Goal: Information Seeking & Learning: Find specific fact

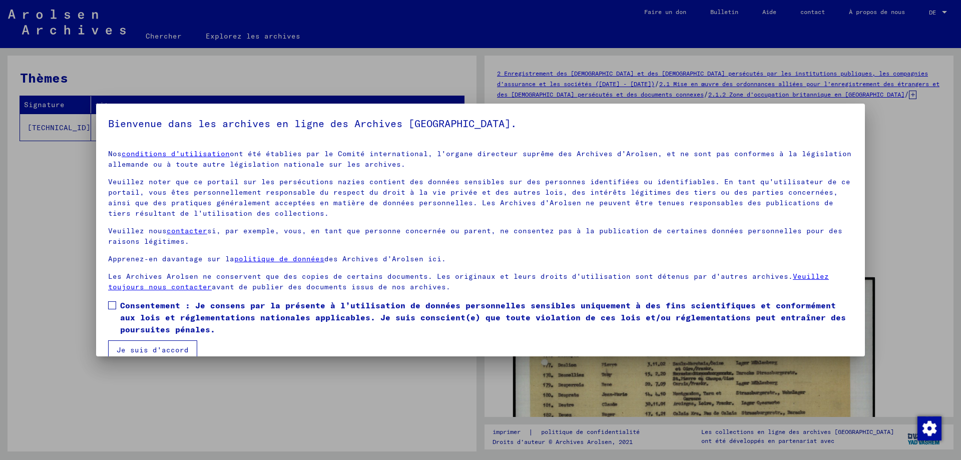
click at [114, 303] on span at bounding box center [112, 305] width 8 height 8
click at [156, 346] on font "Je suis d'accord" at bounding box center [153, 349] width 72 height 9
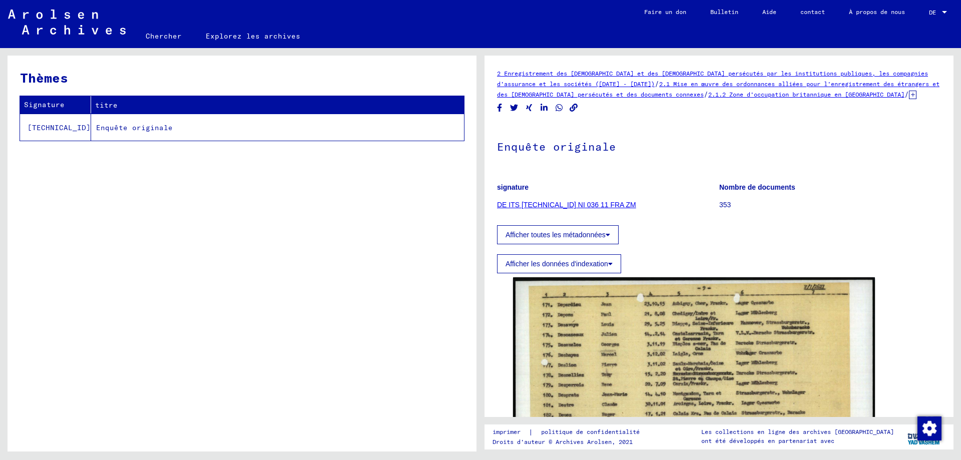
click at [610, 264] on icon at bounding box center [610, 263] width 5 height 7
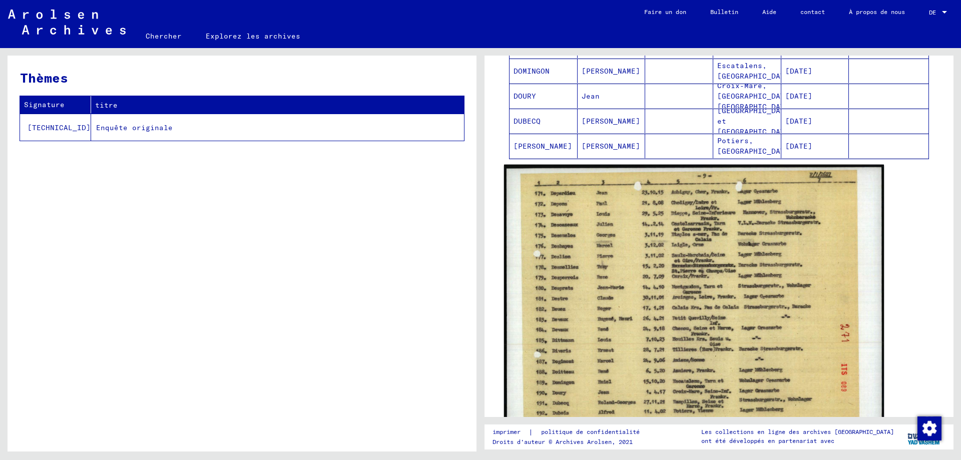
scroll to position [701, 0]
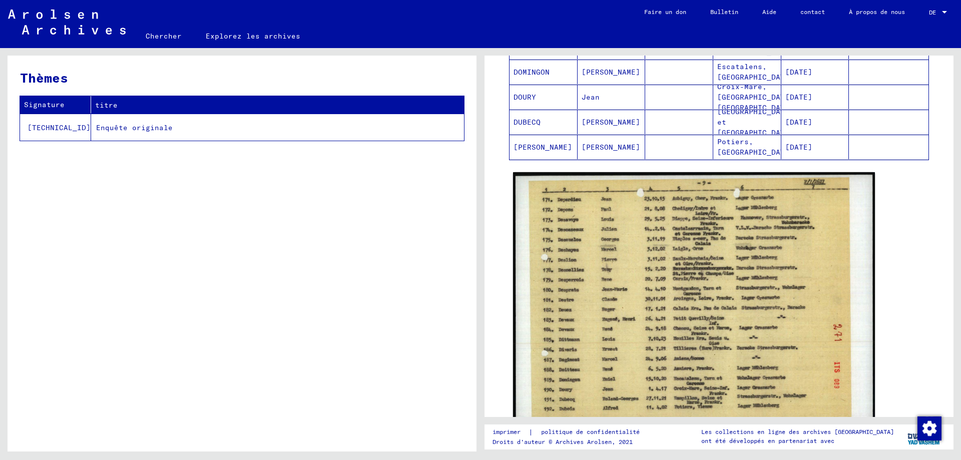
click at [152, 37] on font "Chercher" at bounding box center [164, 36] width 36 height 9
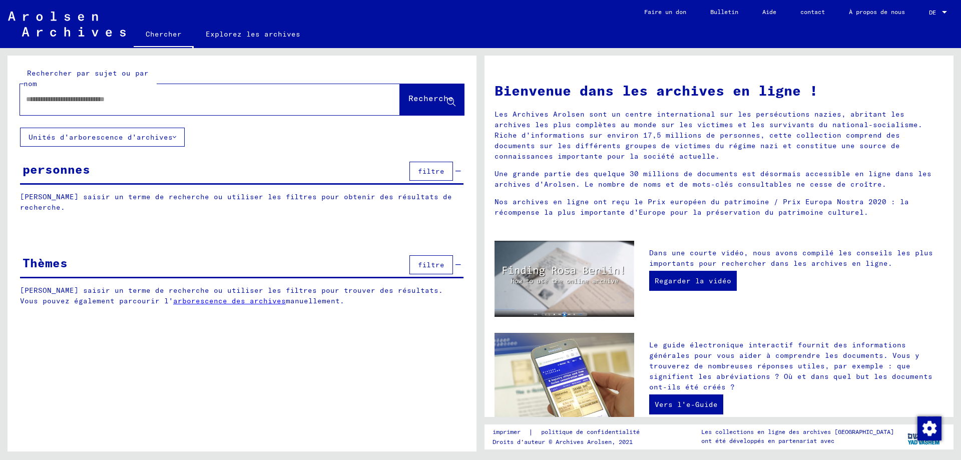
click at [126, 99] on input "text" at bounding box center [198, 99] width 344 height 11
type input "**********"
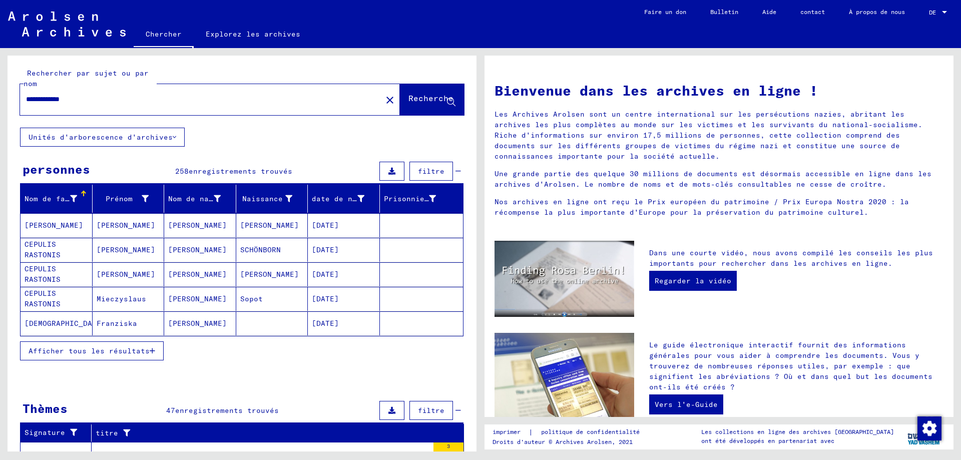
click at [151, 347] on button "Afficher tous les résultats" at bounding box center [92, 350] width 144 height 19
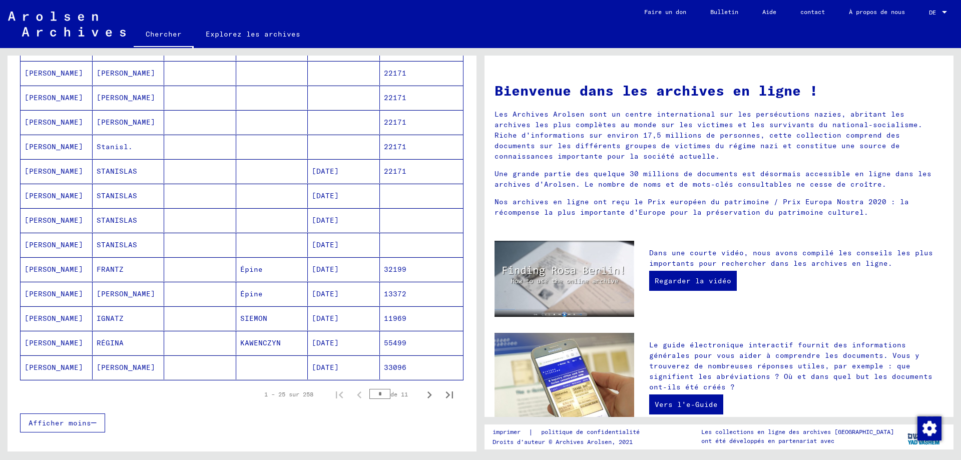
scroll to position [450, 0]
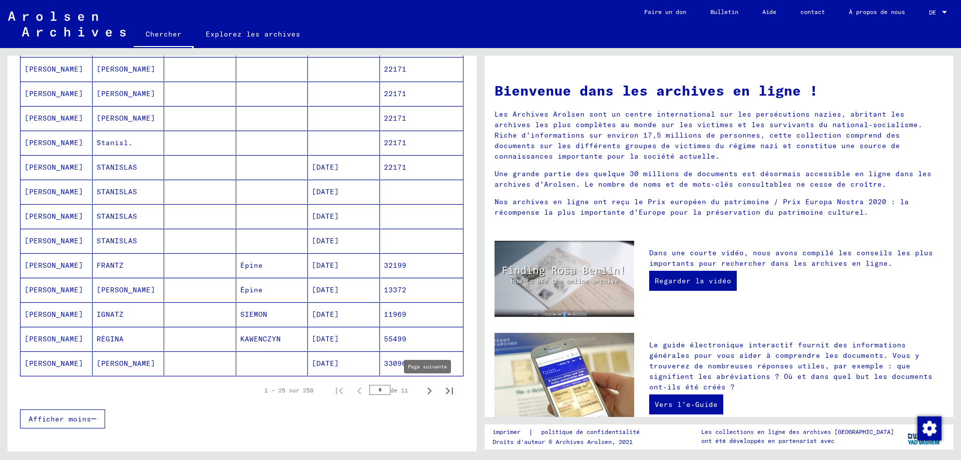
click at [427, 389] on icon "Page suivante" at bounding box center [429, 390] width 5 height 7
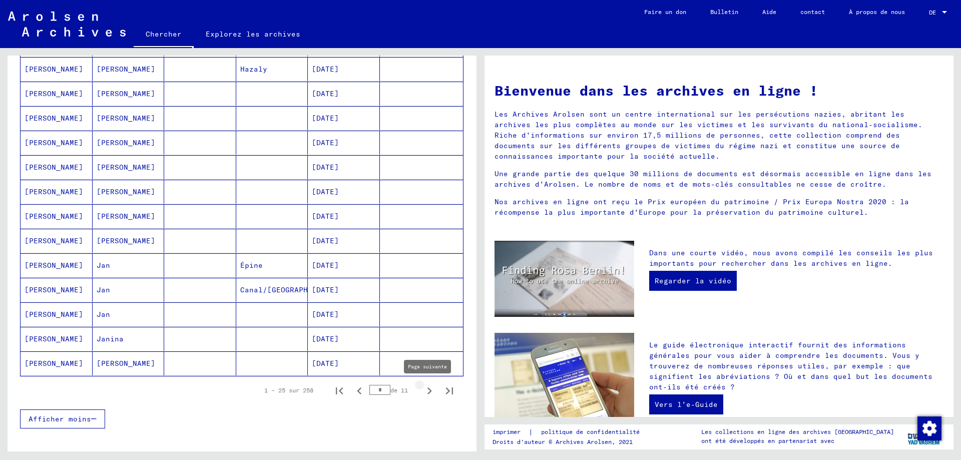
click at [423, 389] on icon "Page suivante" at bounding box center [429, 391] width 14 height 14
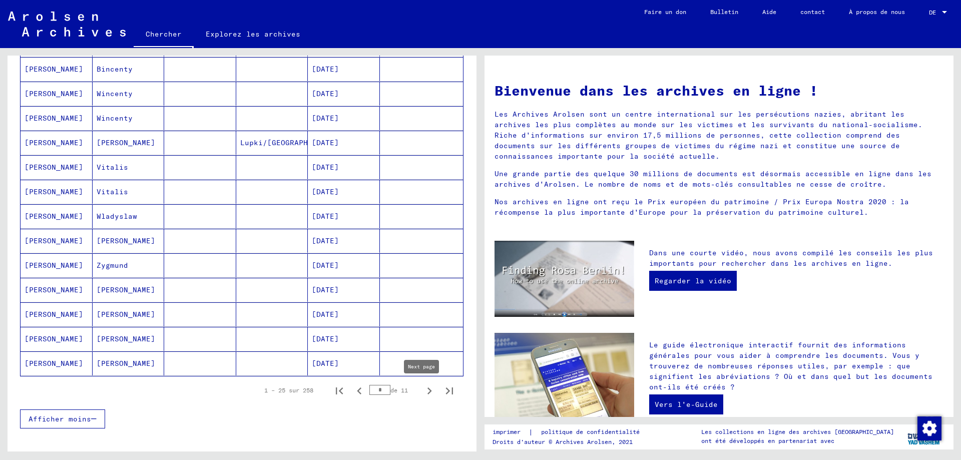
click at [422, 392] on icon "Page suivante" at bounding box center [429, 391] width 14 height 14
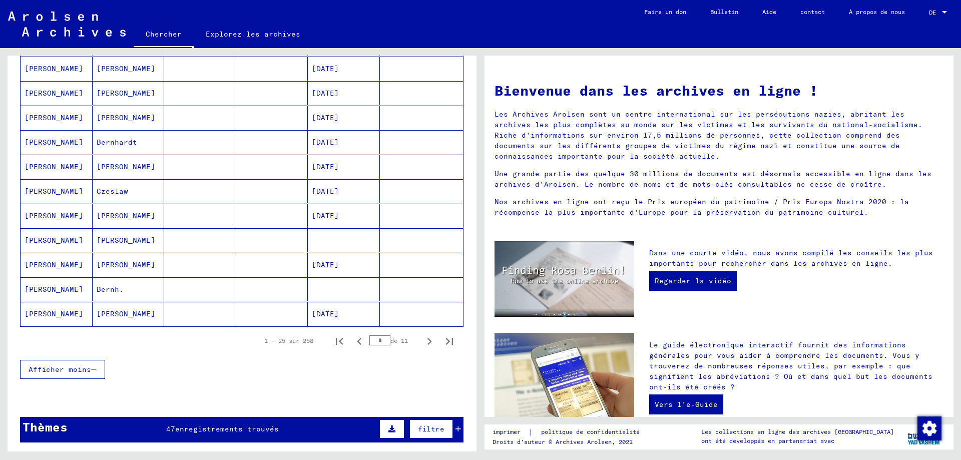
scroll to position [500, 0]
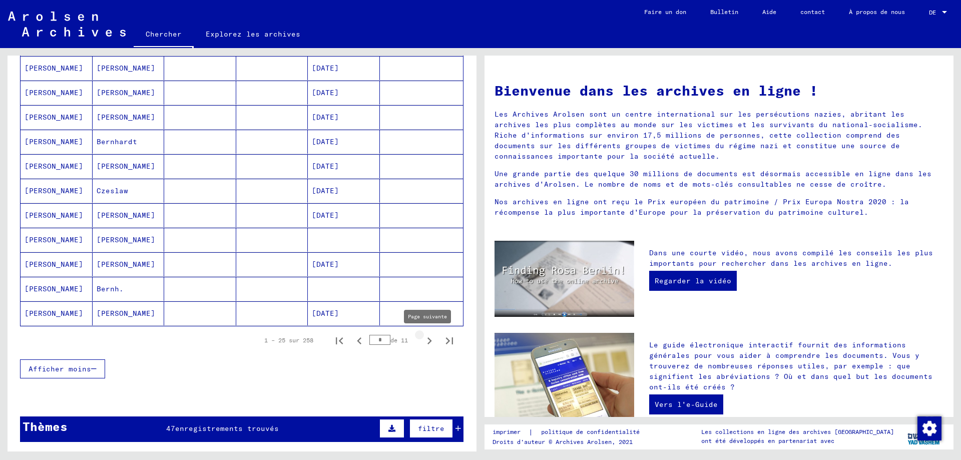
click at [422, 340] on icon "Page suivante" at bounding box center [429, 341] width 14 height 14
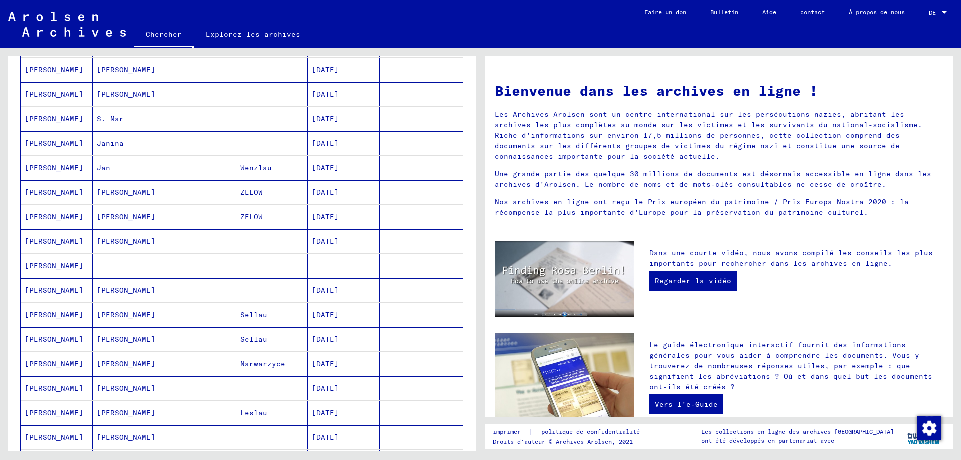
scroll to position [400, 0]
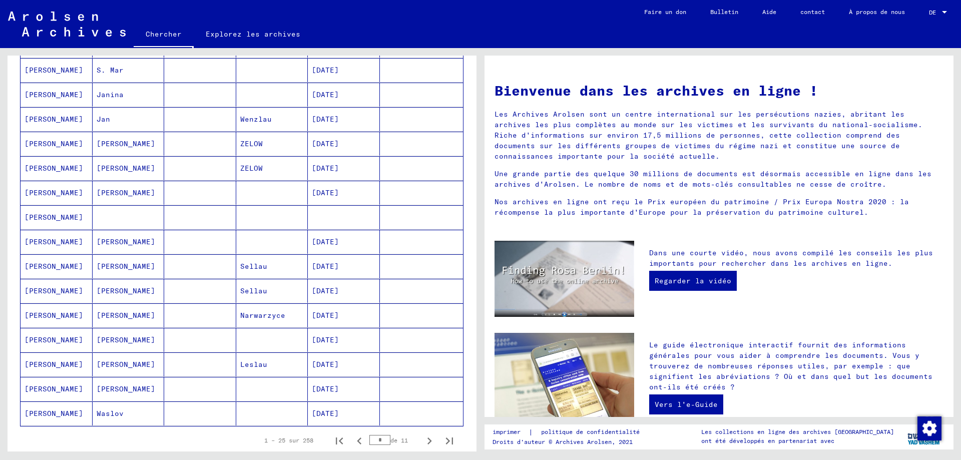
click at [73, 215] on font "[PERSON_NAME]" at bounding box center [54, 217] width 59 height 9
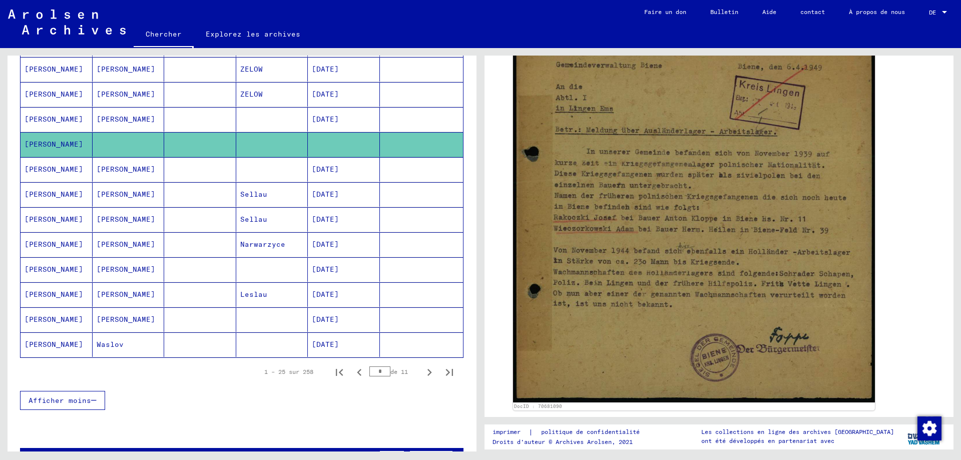
scroll to position [505, 0]
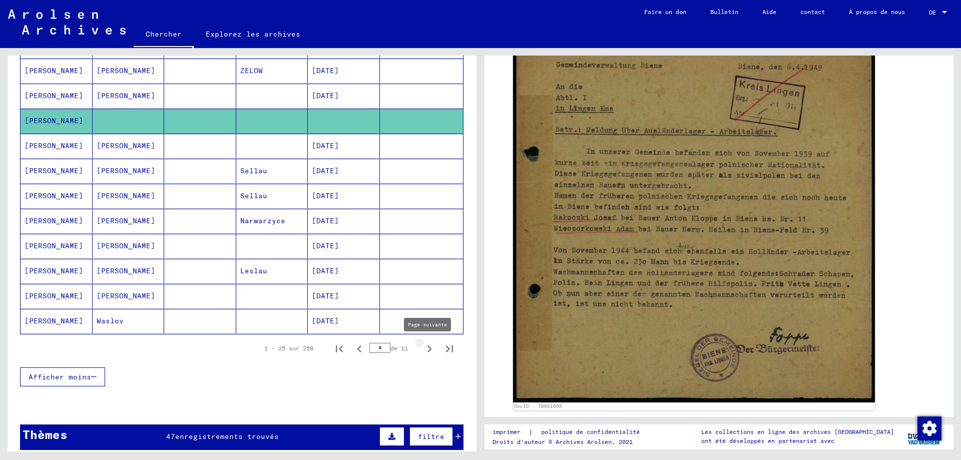
click at [423, 350] on icon "Page suivante" at bounding box center [429, 349] width 14 height 14
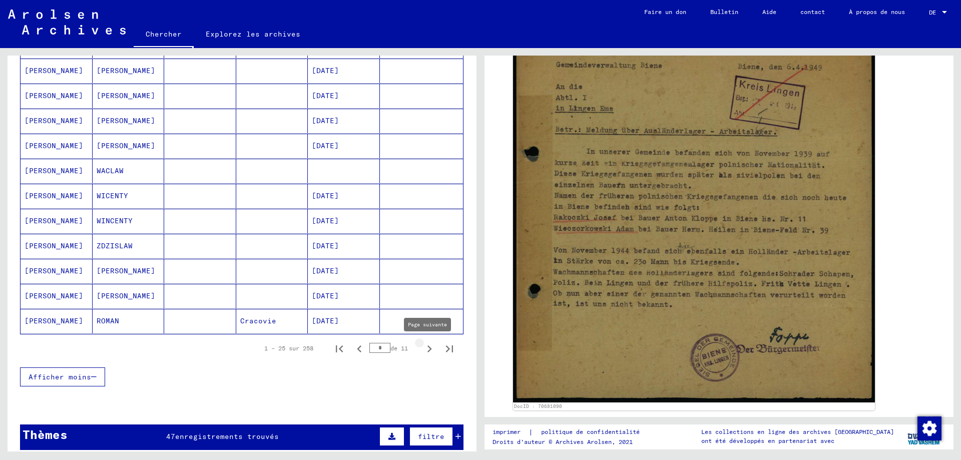
click at [422, 348] on icon "Page suivante" at bounding box center [429, 349] width 14 height 14
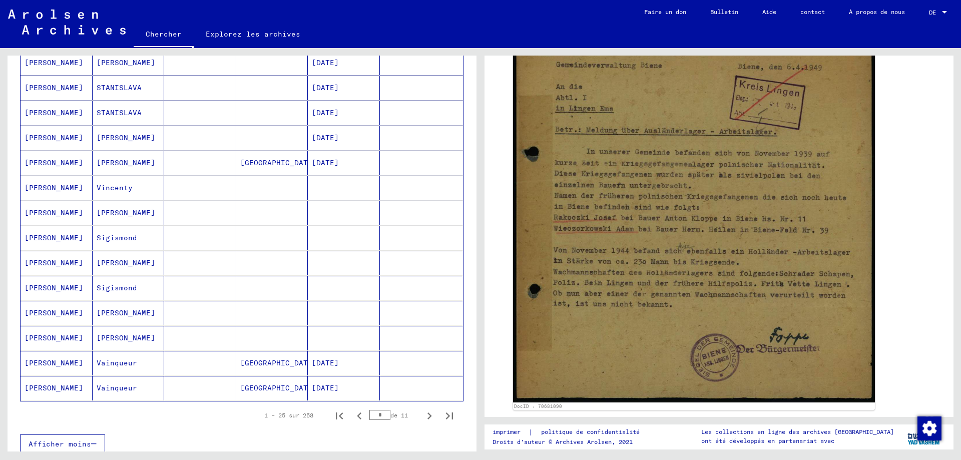
scroll to position [455, 0]
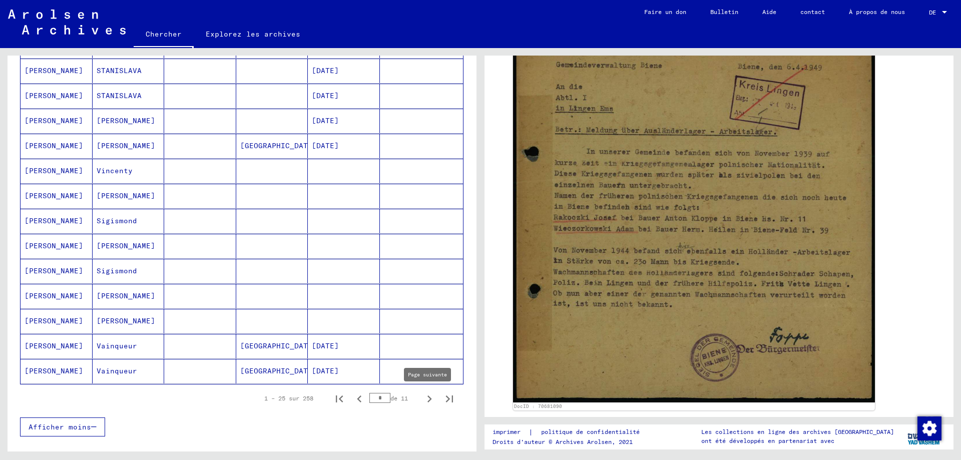
click at [427, 400] on icon "Page suivante" at bounding box center [429, 398] width 5 height 7
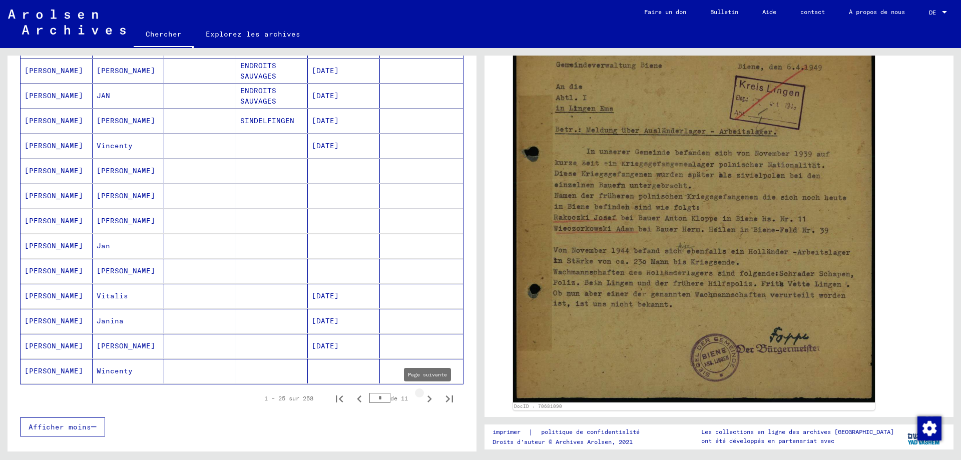
click at [422, 397] on icon "Page suivante" at bounding box center [429, 399] width 14 height 14
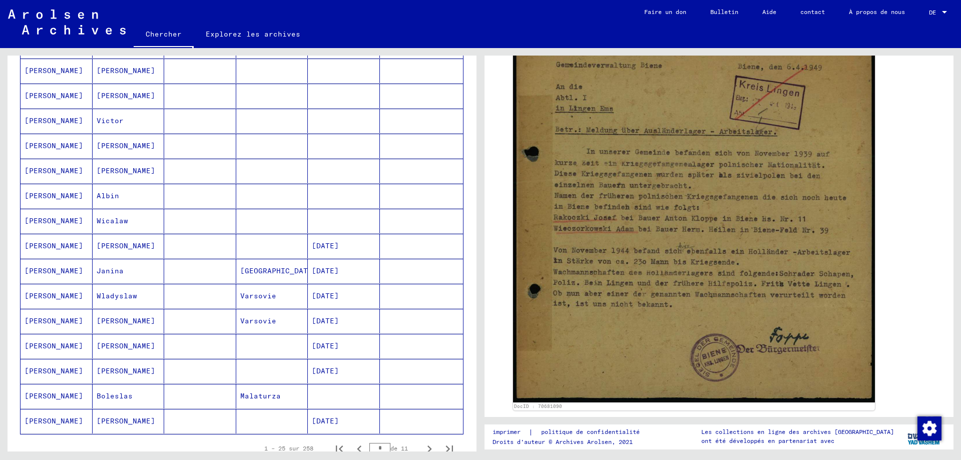
scroll to position [505, 0]
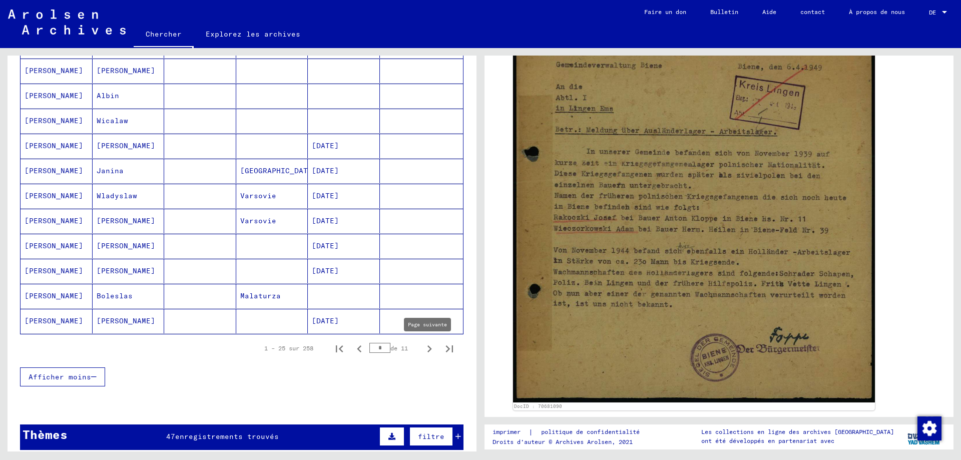
click at [422, 349] on icon "Page suivante" at bounding box center [429, 349] width 14 height 14
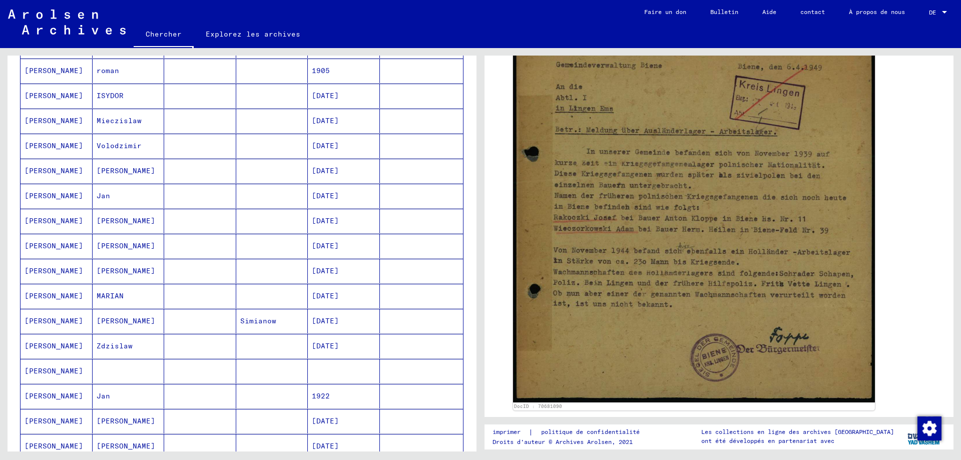
scroll to position [305, 0]
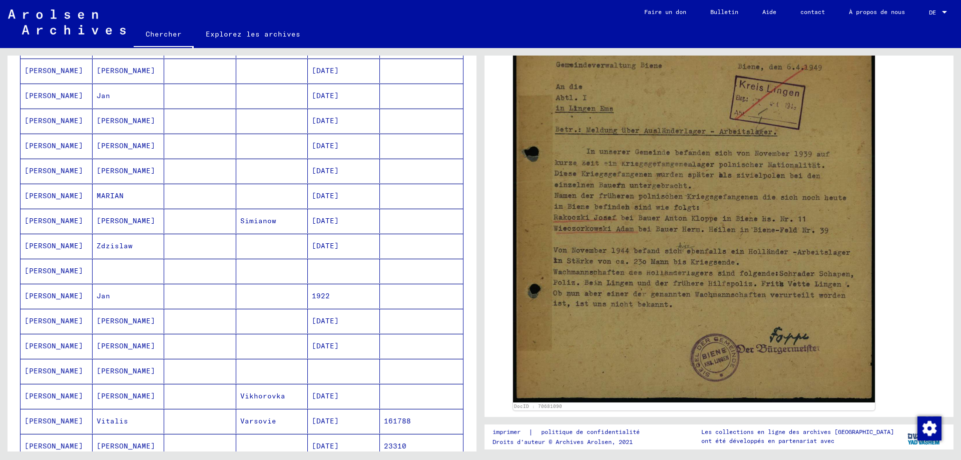
click at [52, 270] on font "[PERSON_NAME]" at bounding box center [54, 270] width 59 height 9
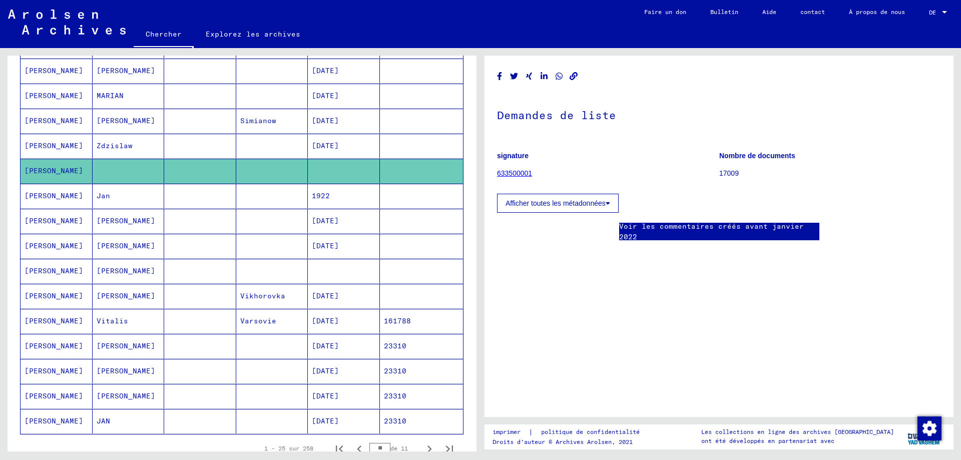
scroll to position [455, 0]
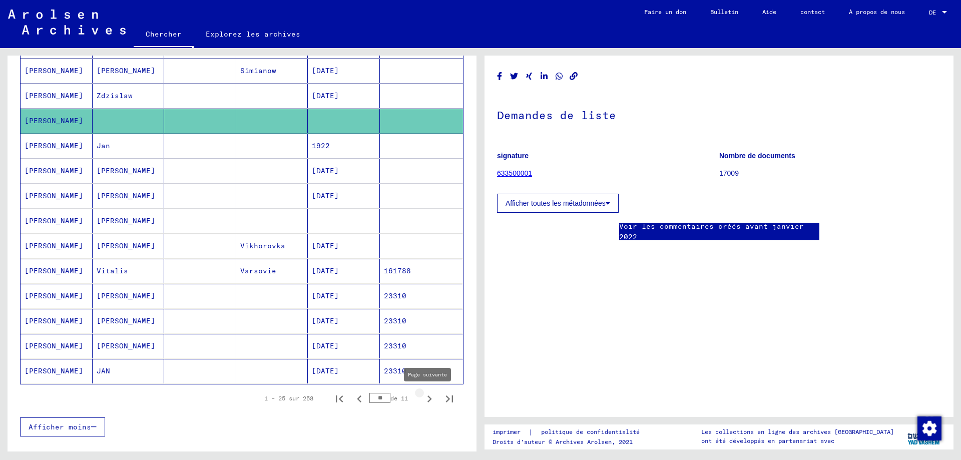
click at [427, 400] on icon "Page suivante" at bounding box center [429, 398] width 5 height 7
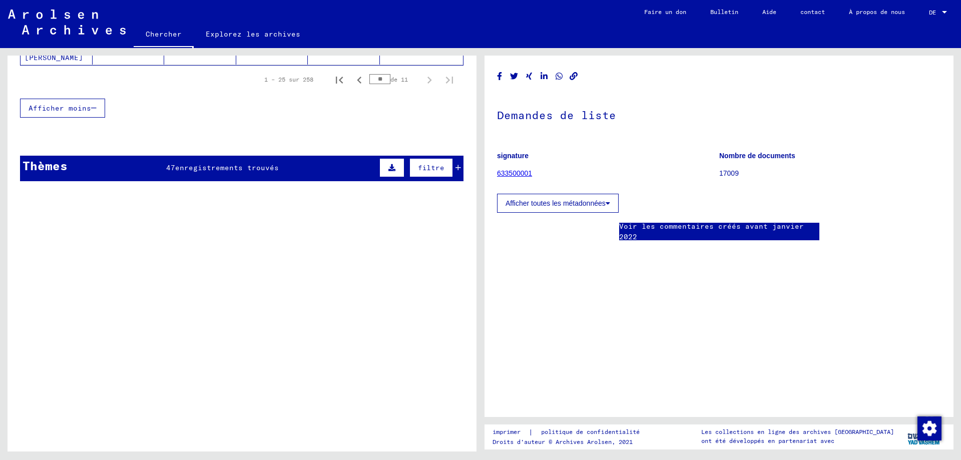
scroll to position [48, 0]
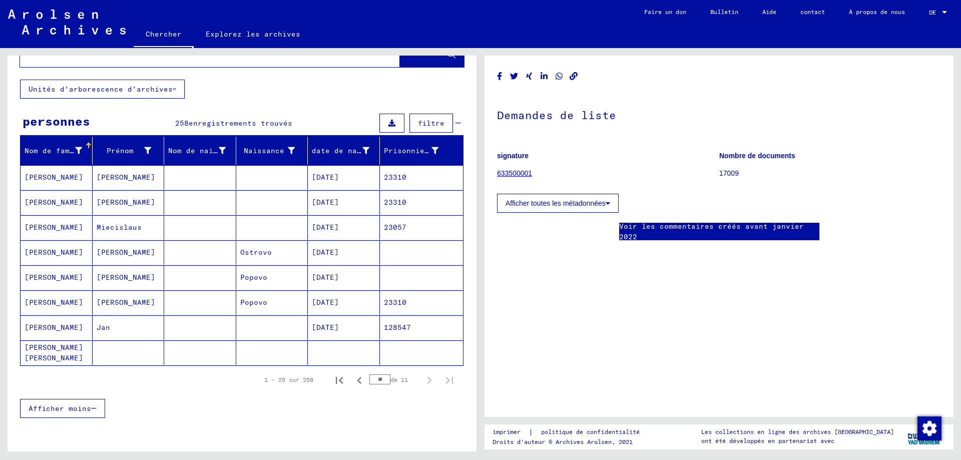
click at [51, 355] on font "[PERSON_NAME] [PERSON_NAME]" at bounding box center [54, 353] width 59 height 20
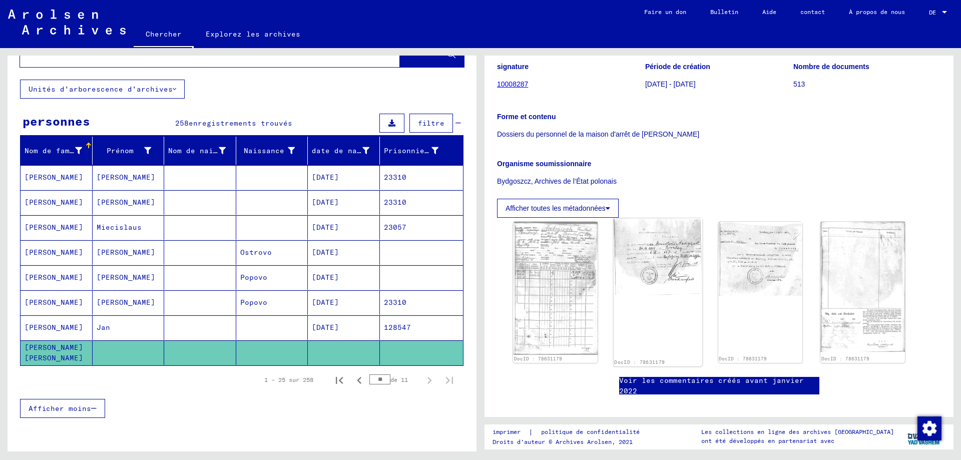
scroll to position [100, 0]
click at [554, 267] on img at bounding box center [555, 288] width 89 height 140
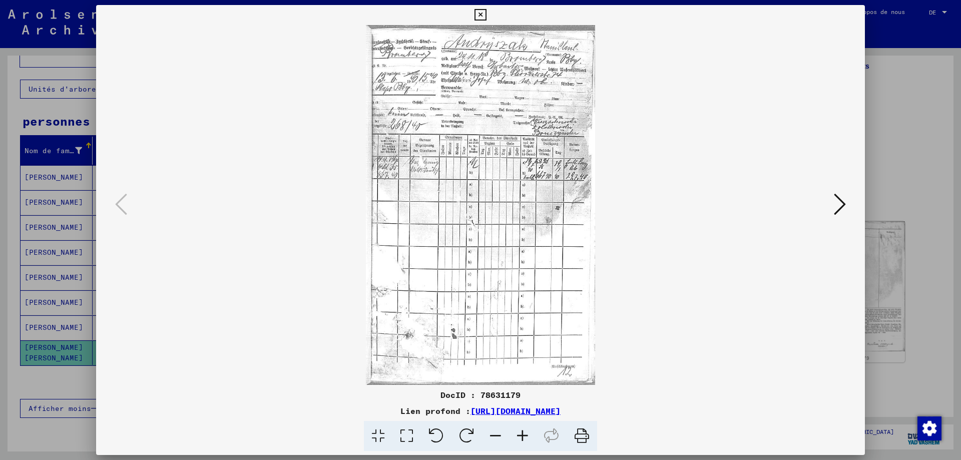
click at [839, 202] on icon at bounding box center [840, 204] width 12 height 24
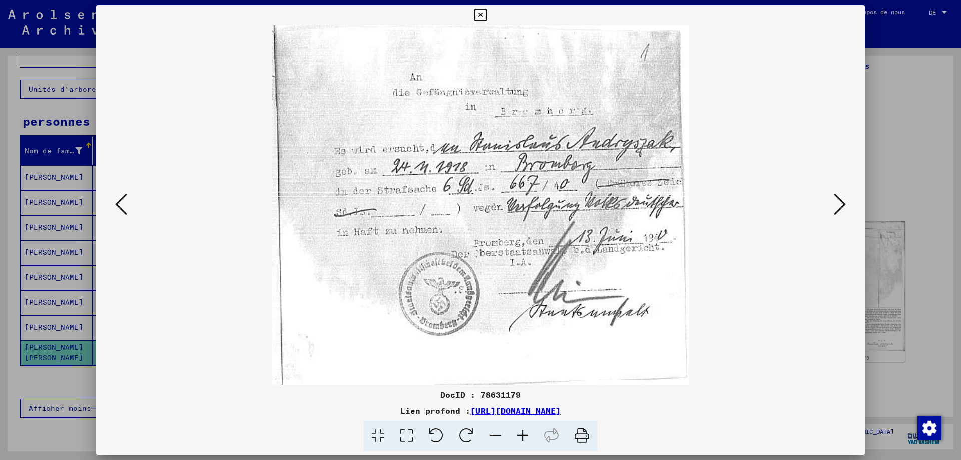
click at [838, 201] on icon at bounding box center [840, 204] width 12 height 24
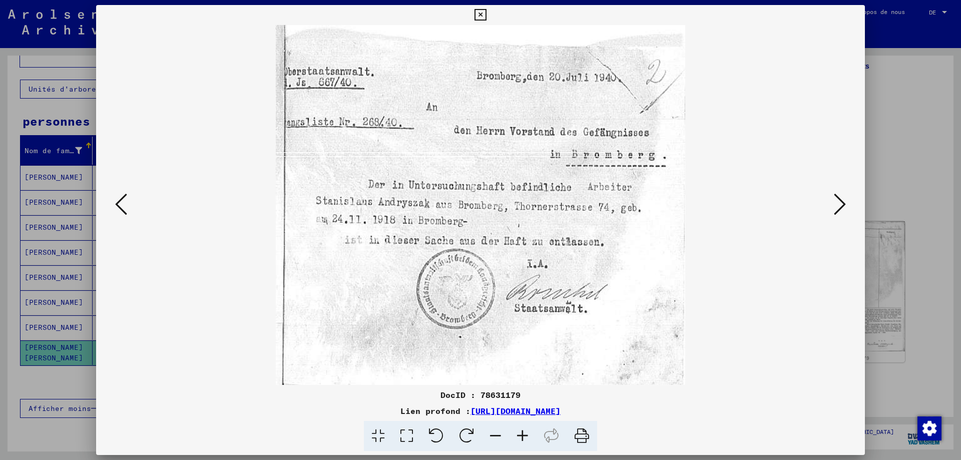
click at [838, 201] on icon at bounding box center [840, 204] width 12 height 24
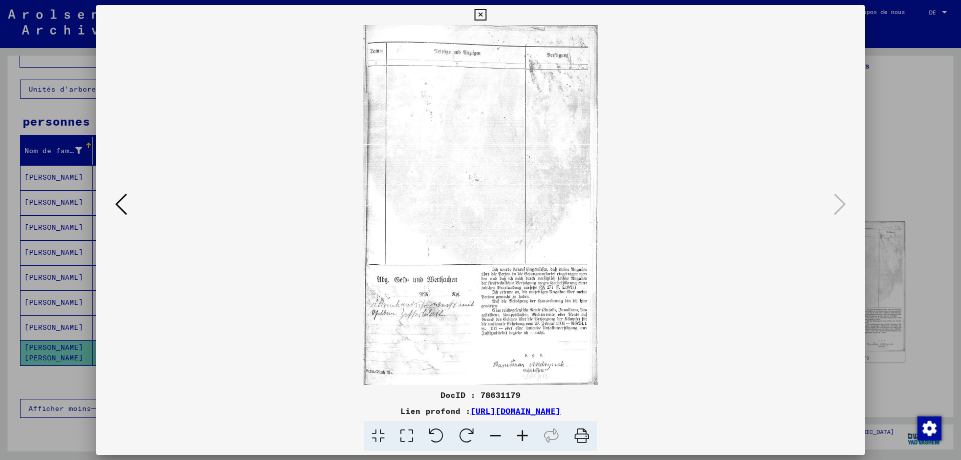
click at [479, 15] on icon at bounding box center [480, 15] width 12 height 12
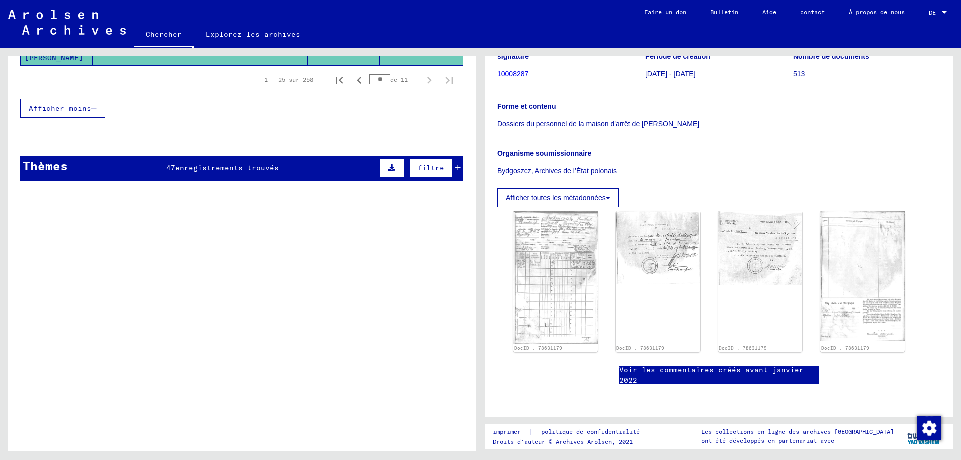
scroll to position [48, 0]
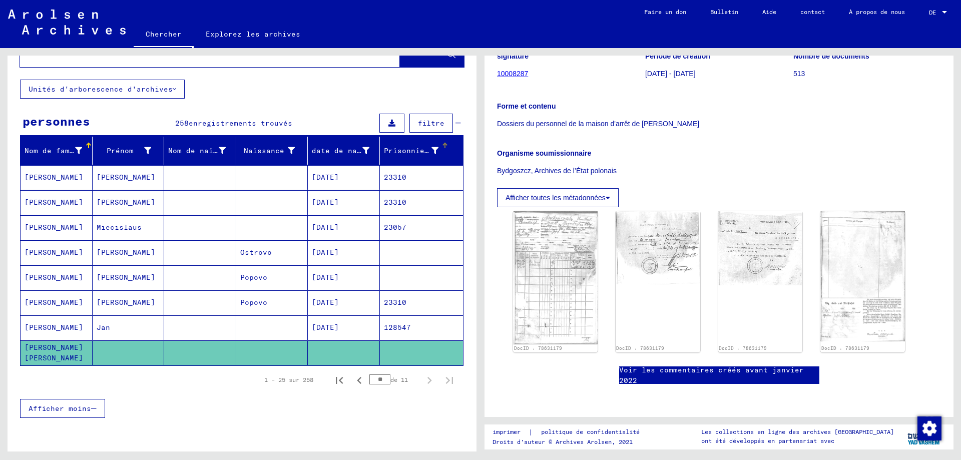
click at [428, 150] on font "Prisonnier #" at bounding box center [411, 150] width 54 height 9
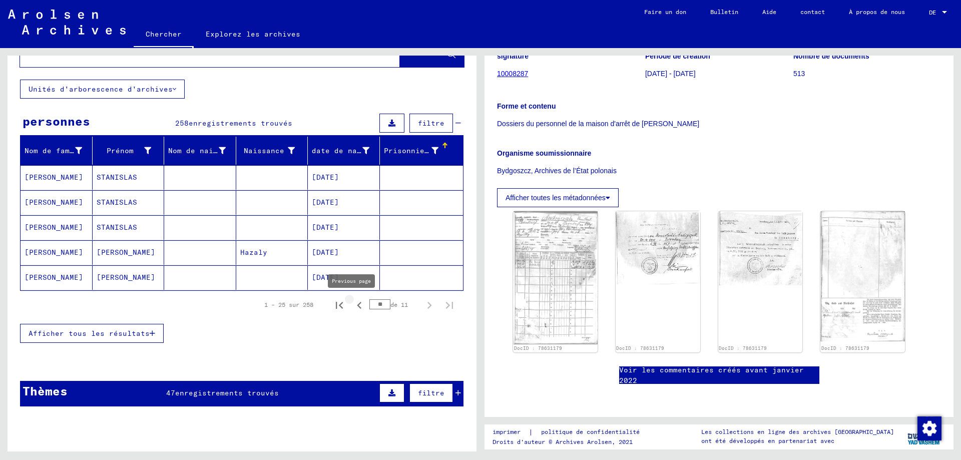
click at [352, 307] on icon "Page précédente" at bounding box center [359, 305] width 14 height 14
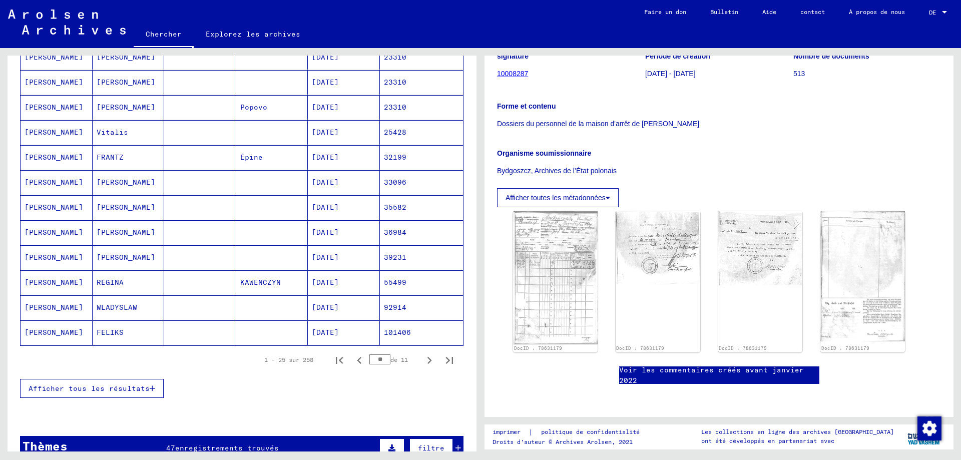
scroll to position [498, 0]
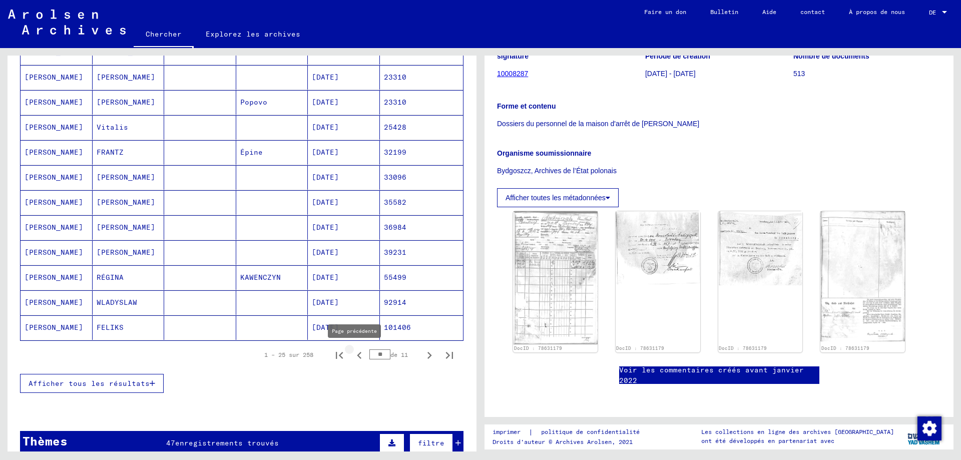
click at [352, 356] on icon "Page précédente" at bounding box center [359, 355] width 14 height 14
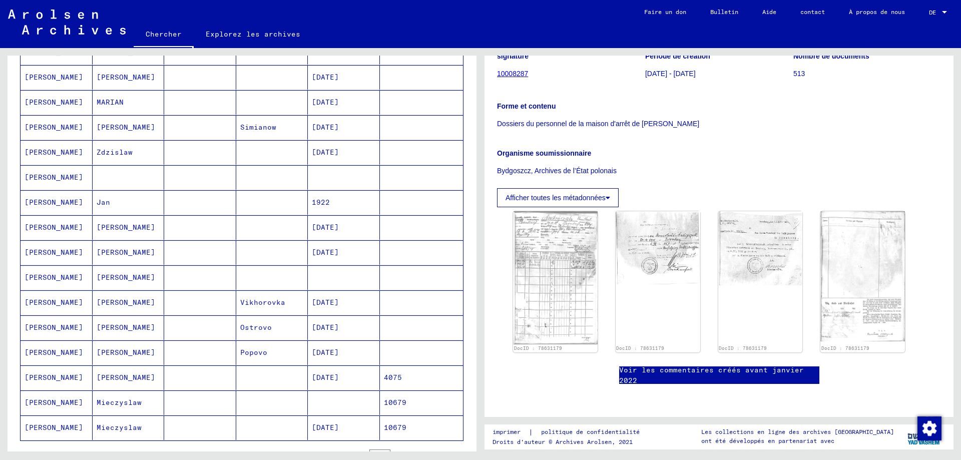
scroll to position [699, 0]
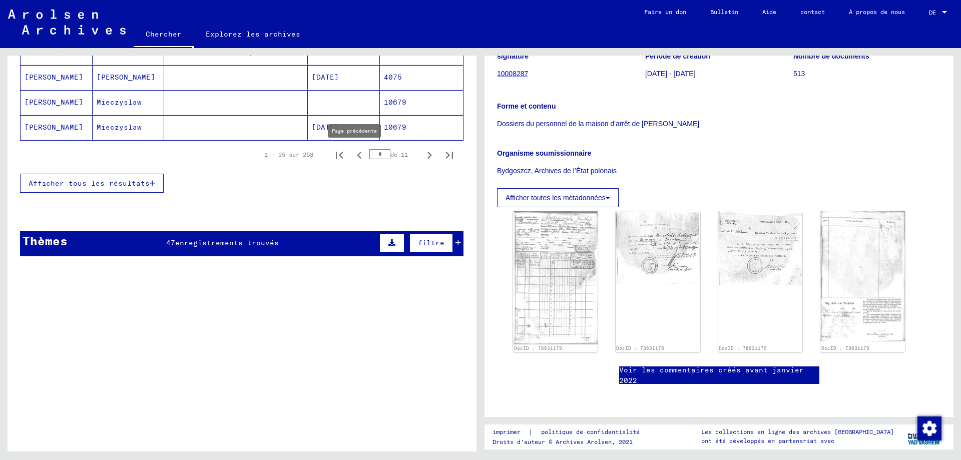
click at [352, 156] on icon "Page précédente" at bounding box center [359, 155] width 14 height 14
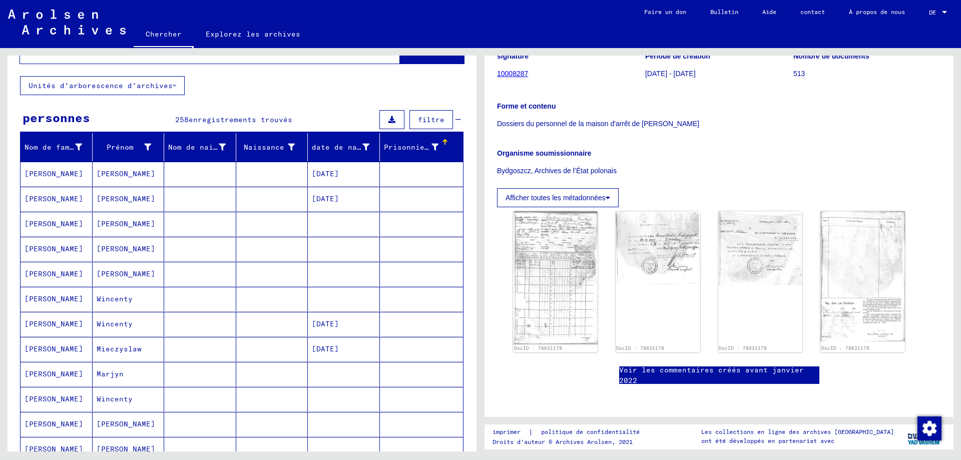
scroll to position [48, 0]
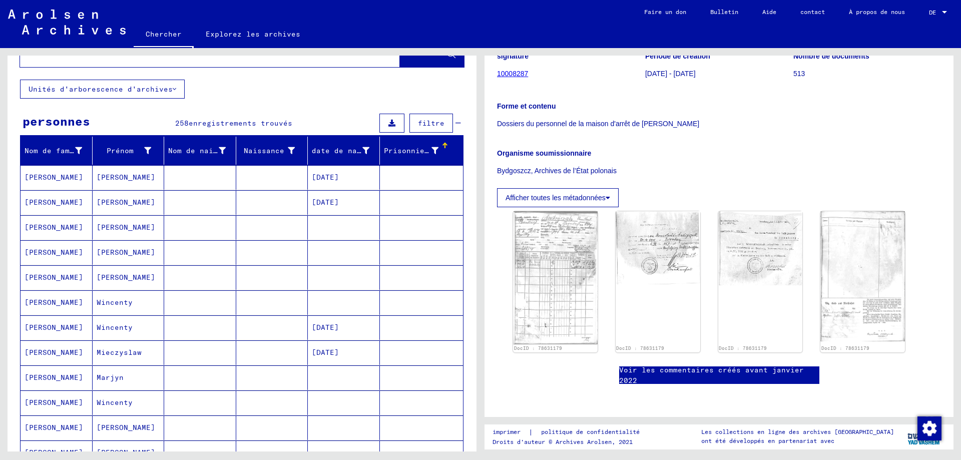
click at [425, 149] on font "Prisonnier #" at bounding box center [411, 150] width 54 height 9
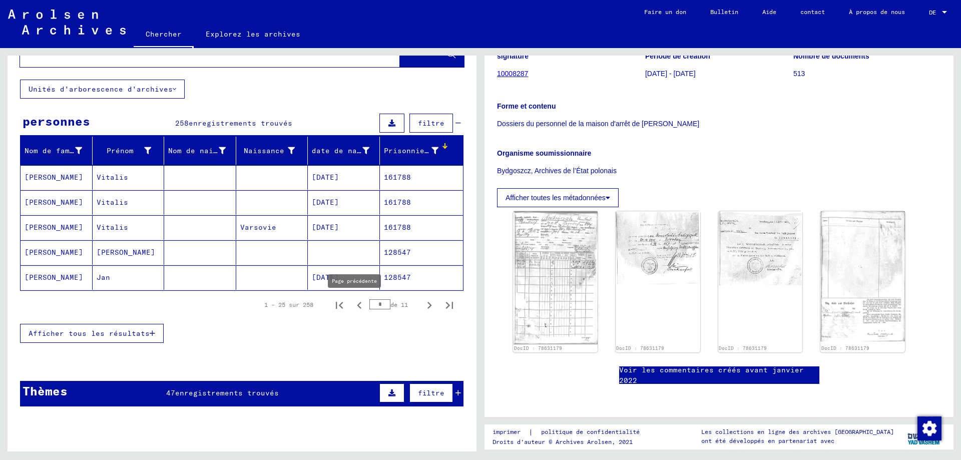
click at [352, 307] on icon "Page précédente" at bounding box center [359, 305] width 14 height 14
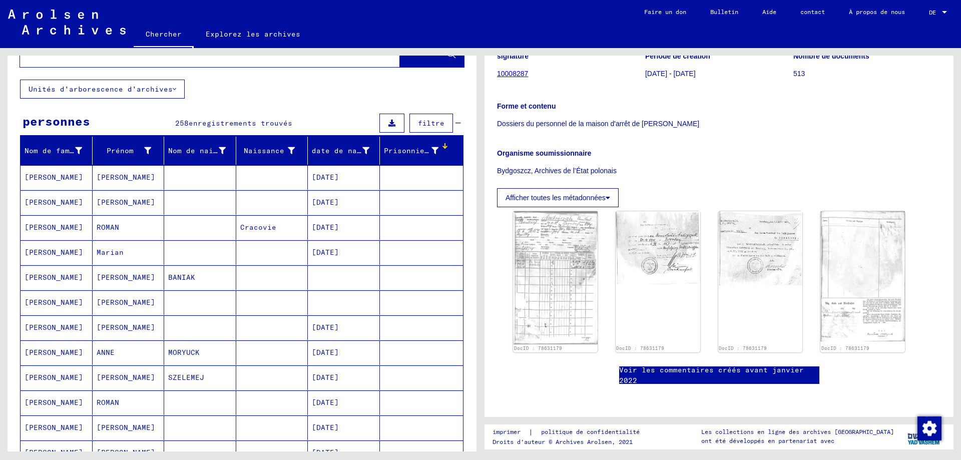
click at [433, 146] on div "Prisonnier #" at bounding box center [418, 151] width 68 height 16
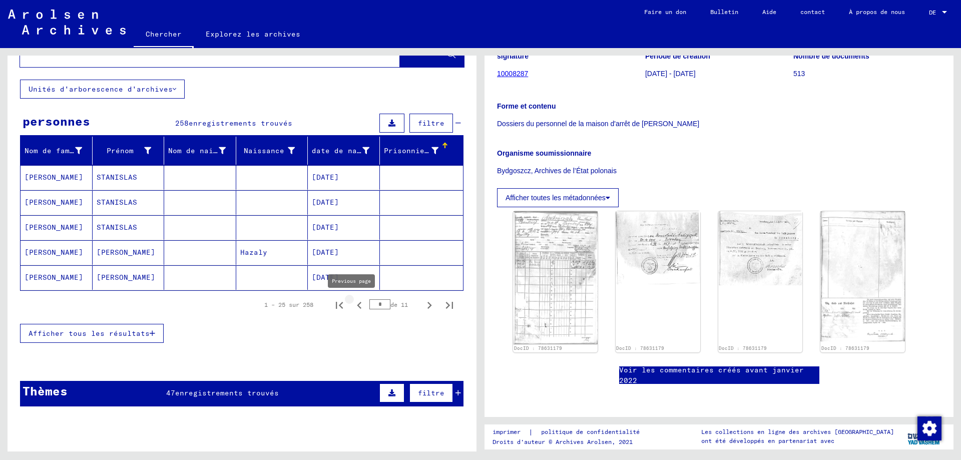
click at [352, 305] on icon "Page précédente" at bounding box center [359, 305] width 14 height 14
type input "*"
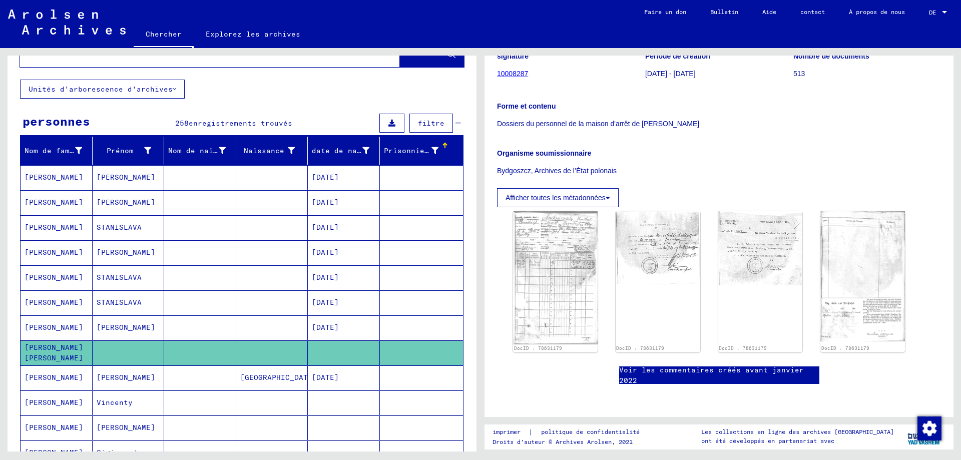
click at [423, 151] on font "Prisonnier #" at bounding box center [411, 150] width 54 height 9
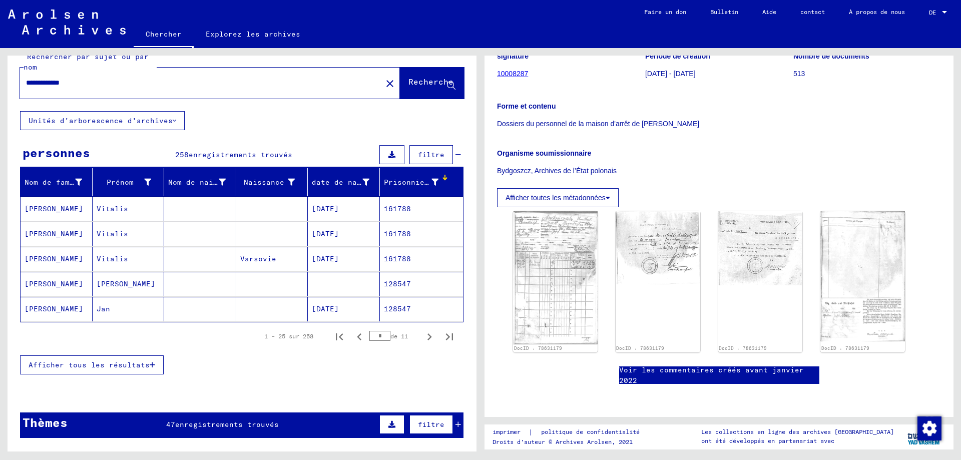
scroll to position [0, 0]
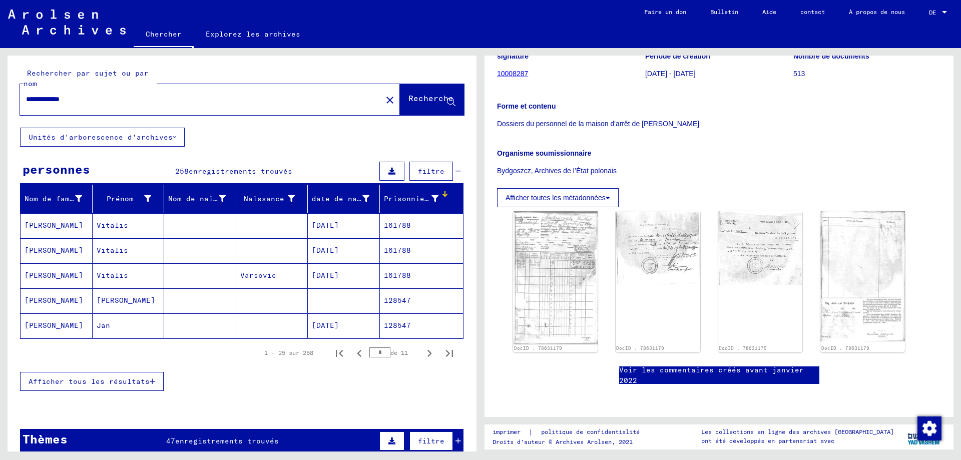
drag, startPoint x: 146, startPoint y: 97, endPoint x: -8, endPoint y: 93, distance: 153.7
click at [0, 93] on html "**********" at bounding box center [480, 230] width 961 height 460
type input "******"
click at [415, 98] on font "Recherche" at bounding box center [430, 98] width 45 height 10
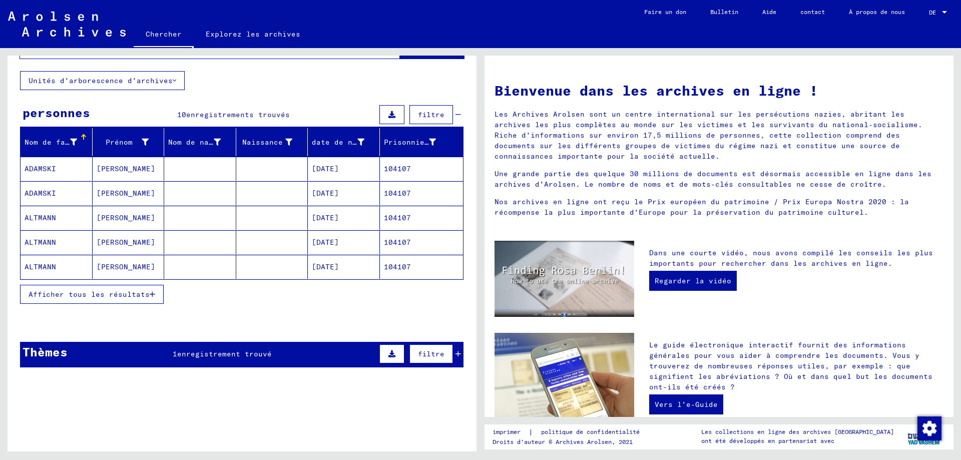
scroll to position [59, 0]
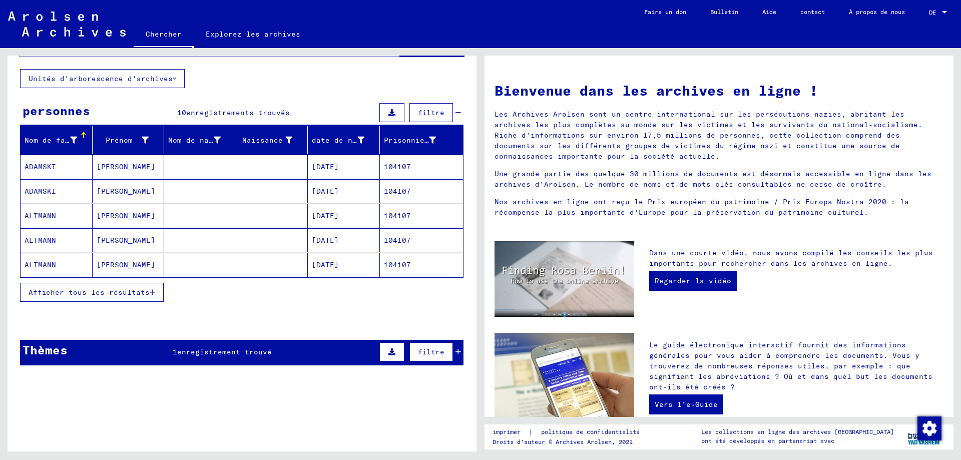
click at [123, 290] on font "Afficher tous les résultats" at bounding box center [89, 292] width 121 height 9
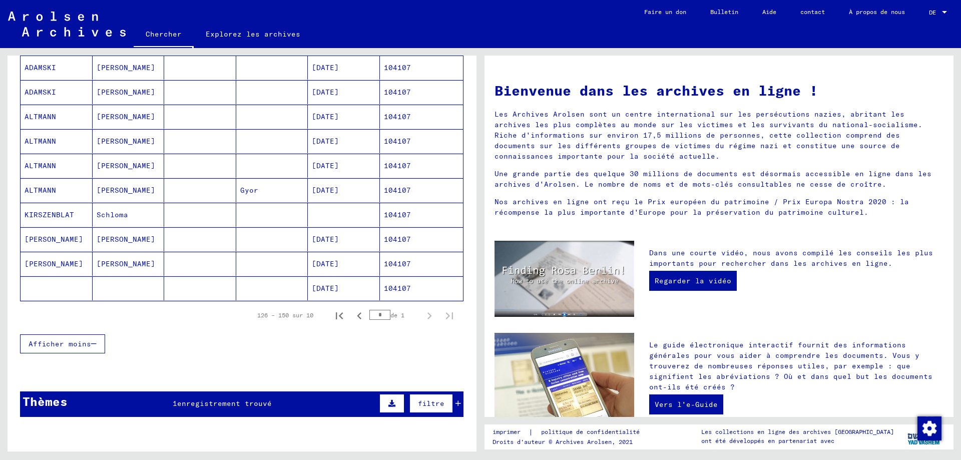
scroll to position [159, 0]
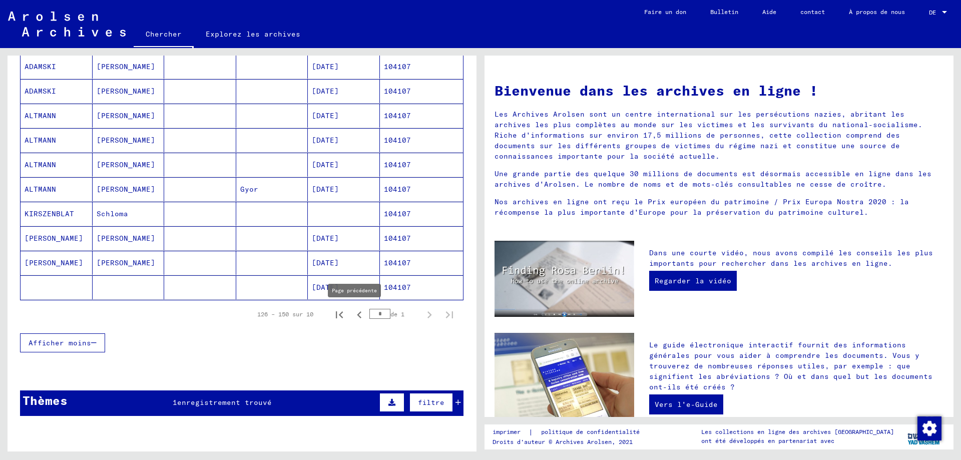
click at [357, 313] on icon "Page précédente" at bounding box center [359, 314] width 5 height 7
type input "*"
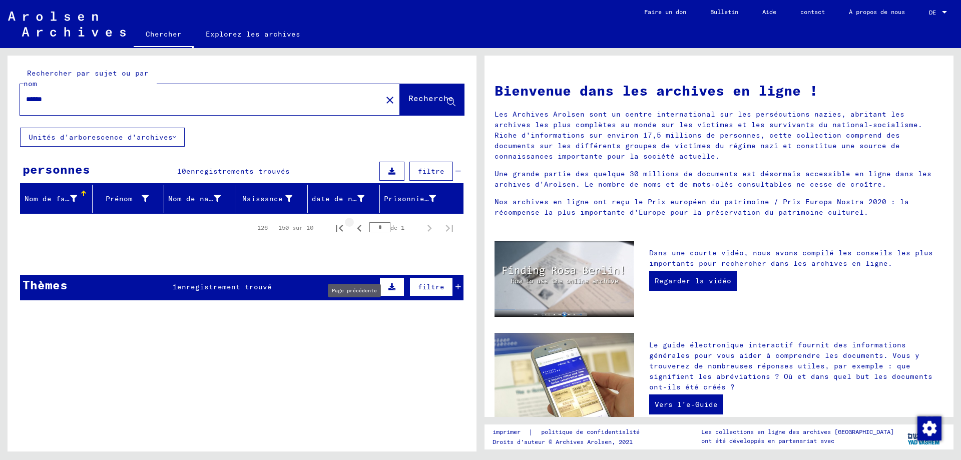
scroll to position [0, 0]
click at [421, 102] on font "Recherche" at bounding box center [430, 98] width 45 height 10
click at [421, 98] on font "Recherche" at bounding box center [430, 98] width 45 height 10
click at [251, 289] on font "enregistrement trouvé" at bounding box center [224, 286] width 95 height 9
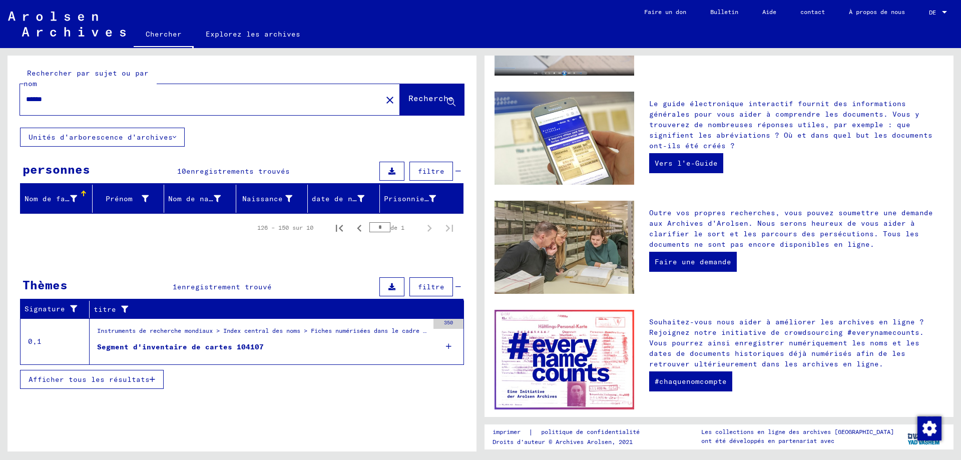
scroll to position [250, 0]
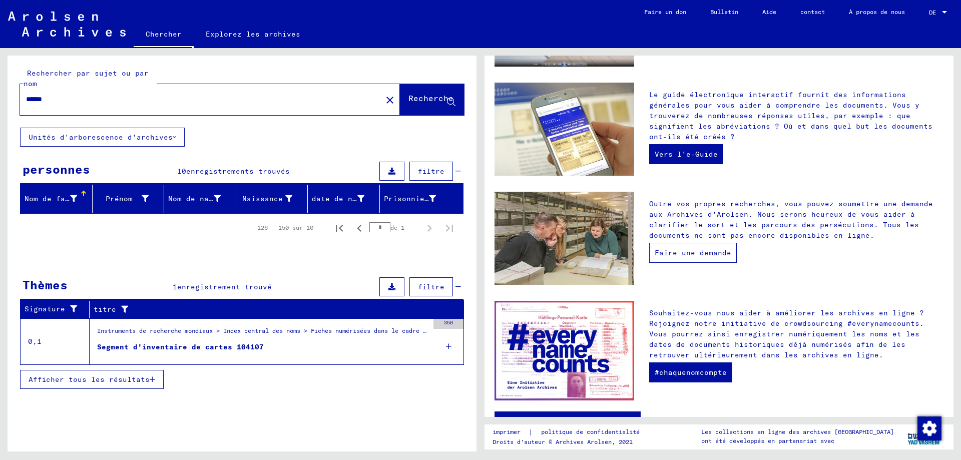
click at [698, 249] on font "Faire une demande" at bounding box center [693, 252] width 77 height 9
